Goal: Task Accomplishment & Management: Manage account settings

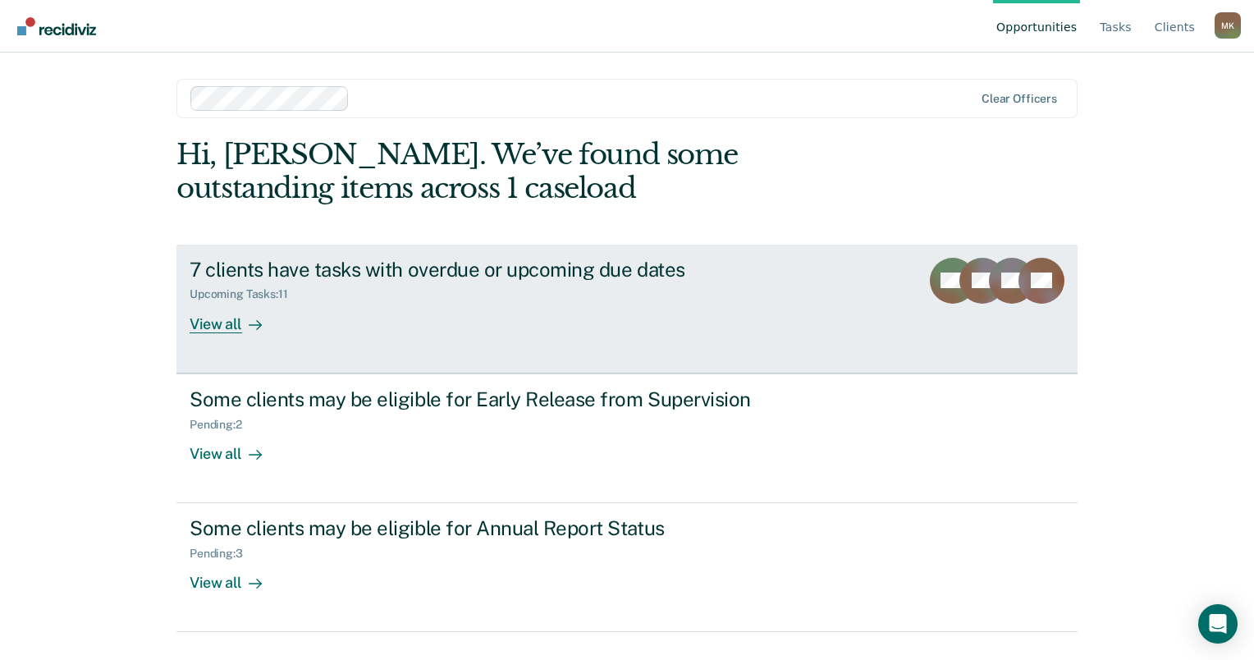
click at [232, 323] on div "View all" at bounding box center [236, 317] width 92 height 32
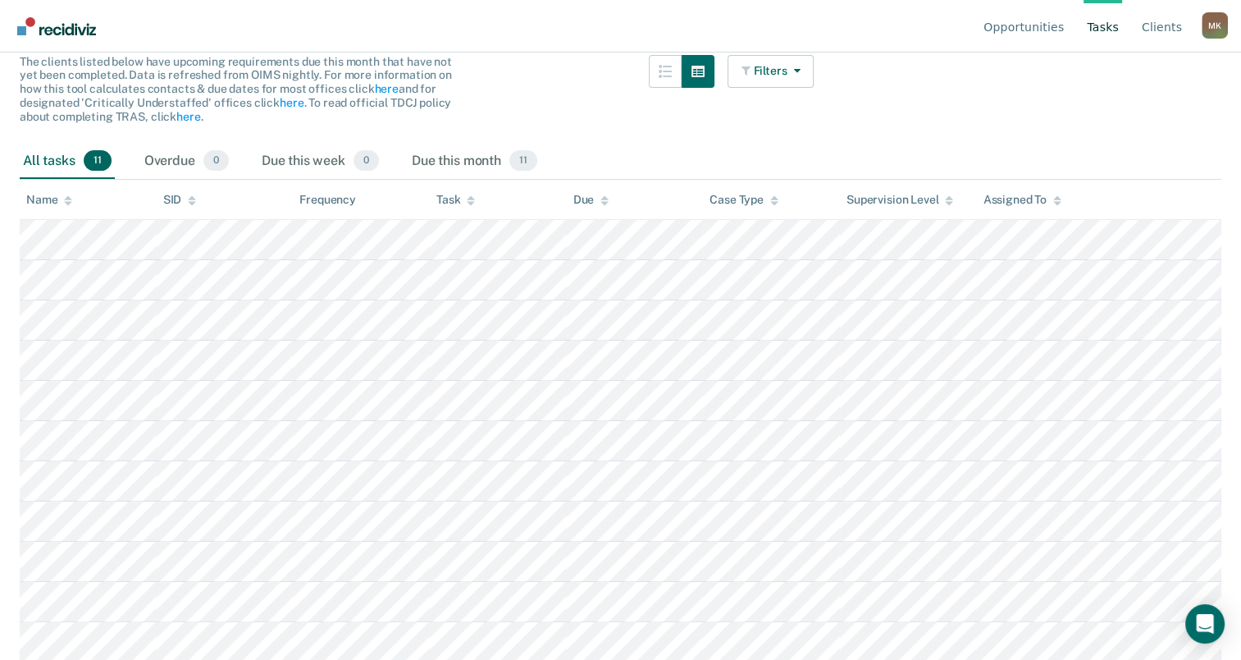
scroll to position [199, 0]
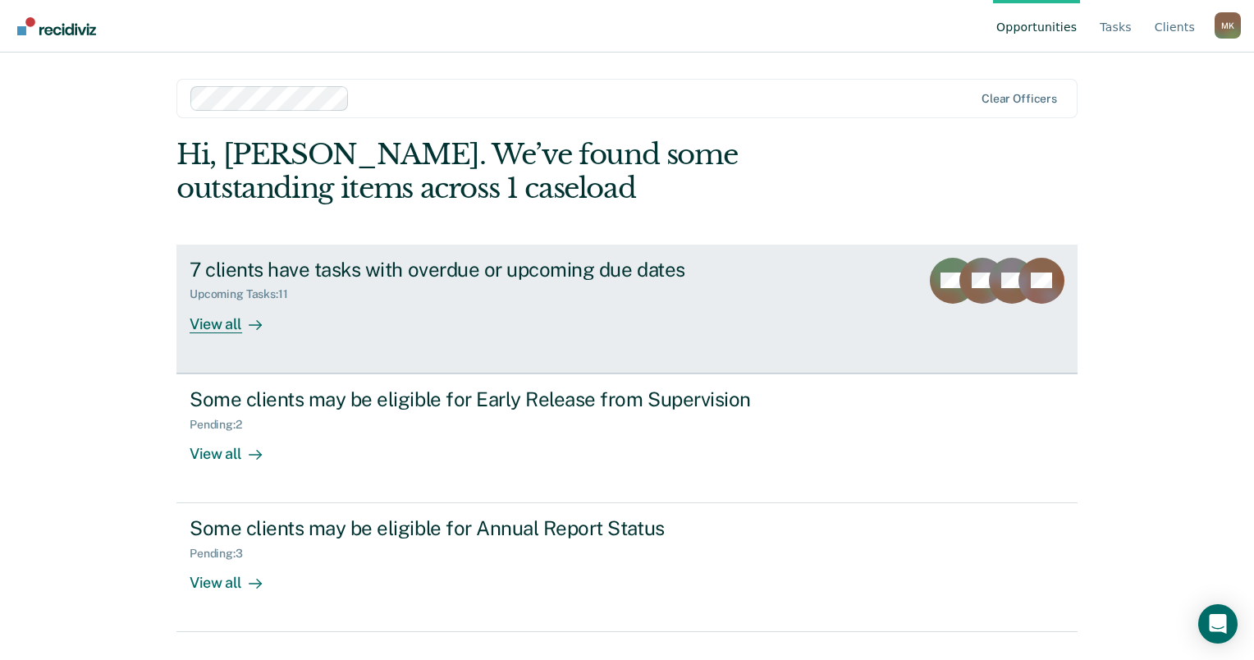
click at [413, 268] on div "7 clients have tasks with overdue or upcoming due dates" at bounding box center [478, 270] width 576 height 24
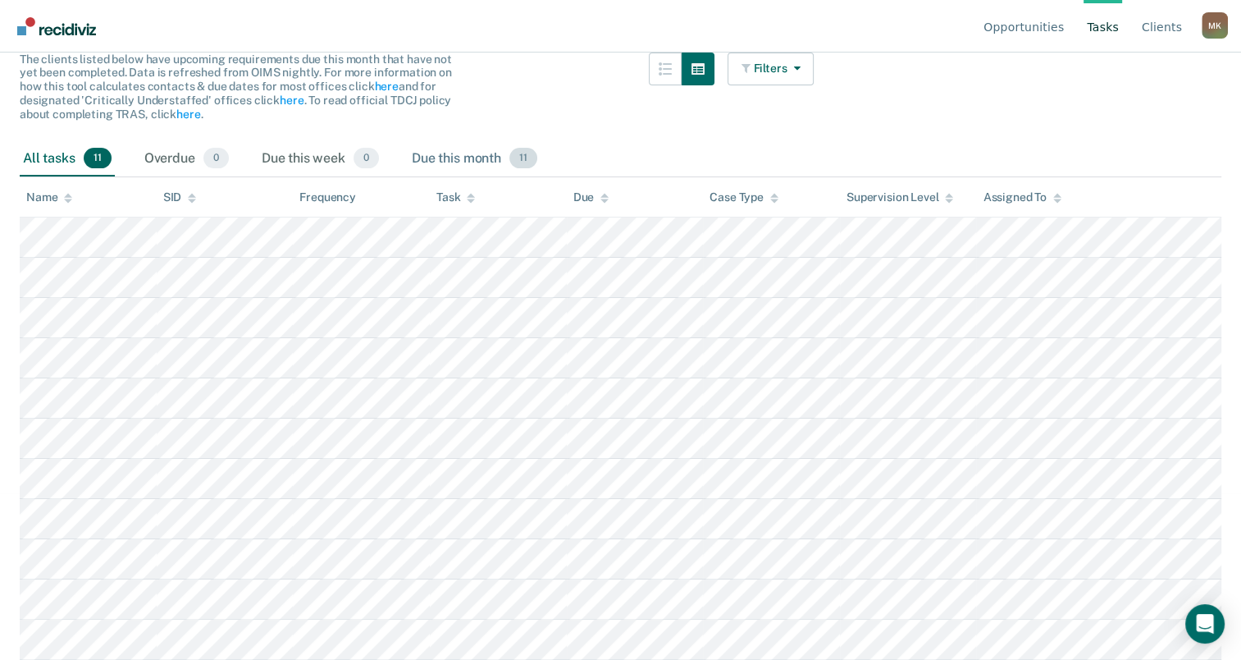
scroll to position [199, 0]
